Goal: Navigation & Orientation: Go to known website

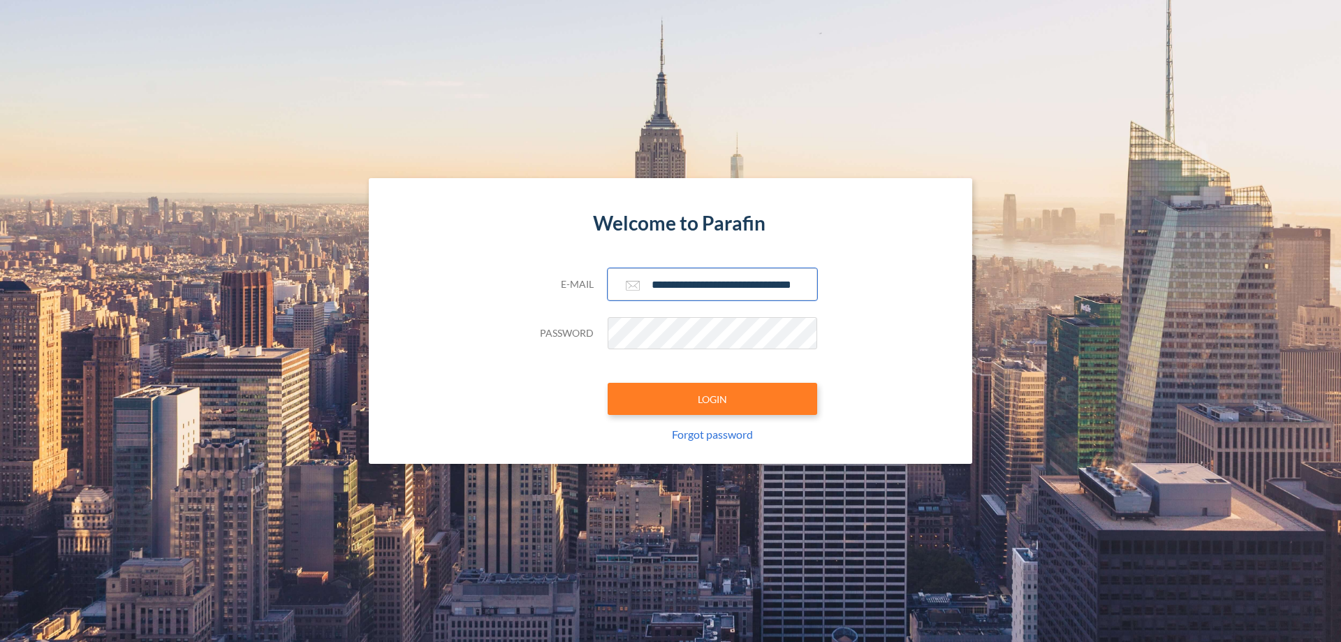
type input "**********"
click at [713, 399] on button "LOGIN" at bounding box center [713, 399] width 210 height 32
